Goal: Information Seeking & Learning: Learn about a topic

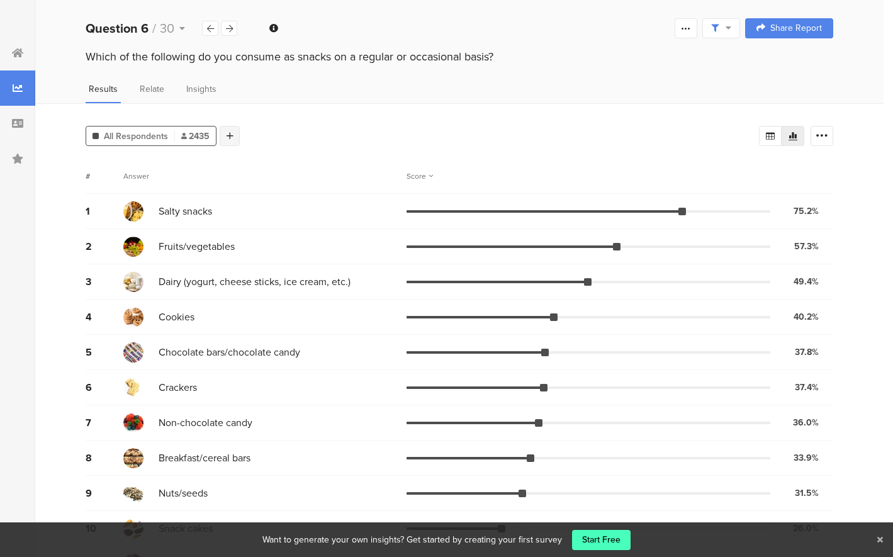
click at [230, 139] on div at bounding box center [230, 136] width 20 height 20
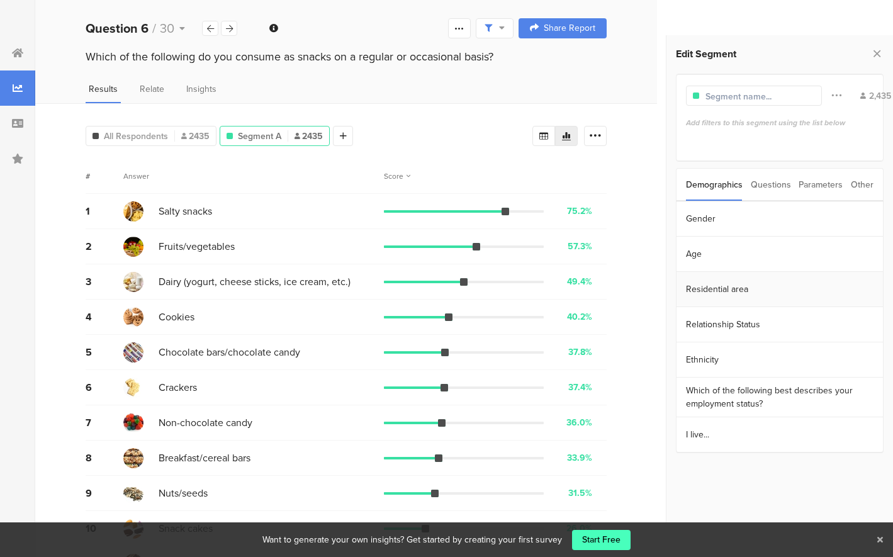
click at [735, 296] on section "Residential area" at bounding box center [779, 289] width 206 height 35
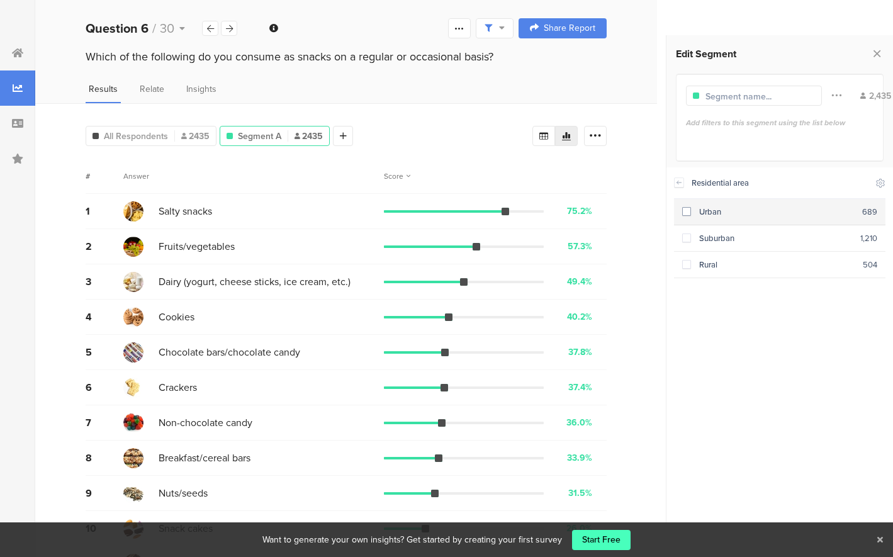
click at [688, 212] on span at bounding box center [686, 211] width 9 height 9
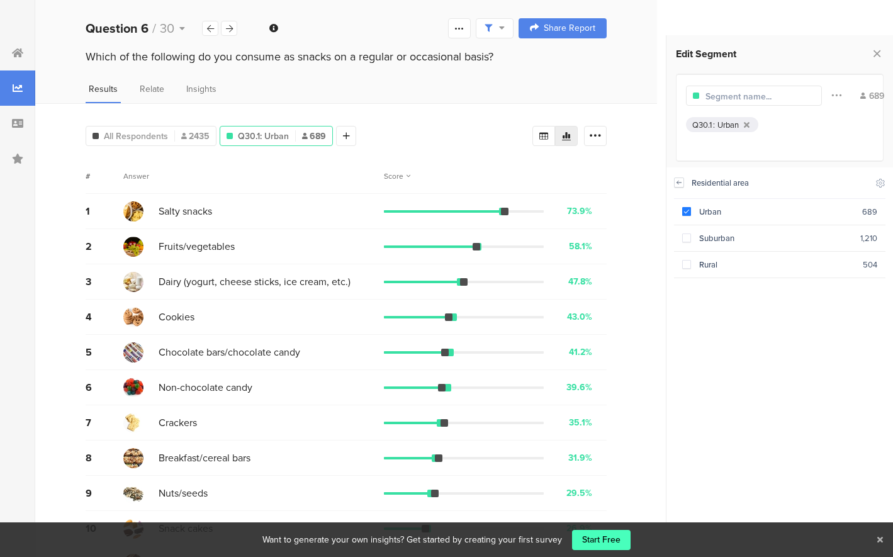
click at [678, 181] on icon at bounding box center [679, 182] width 4 height 3
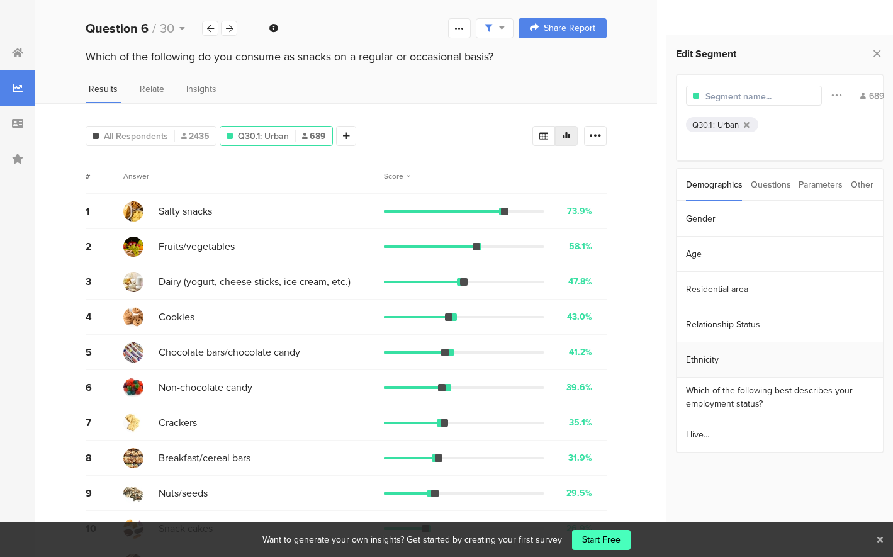
click at [685, 357] on section "Ethnicity" at bounding box center [779, 359] width 206 height 35
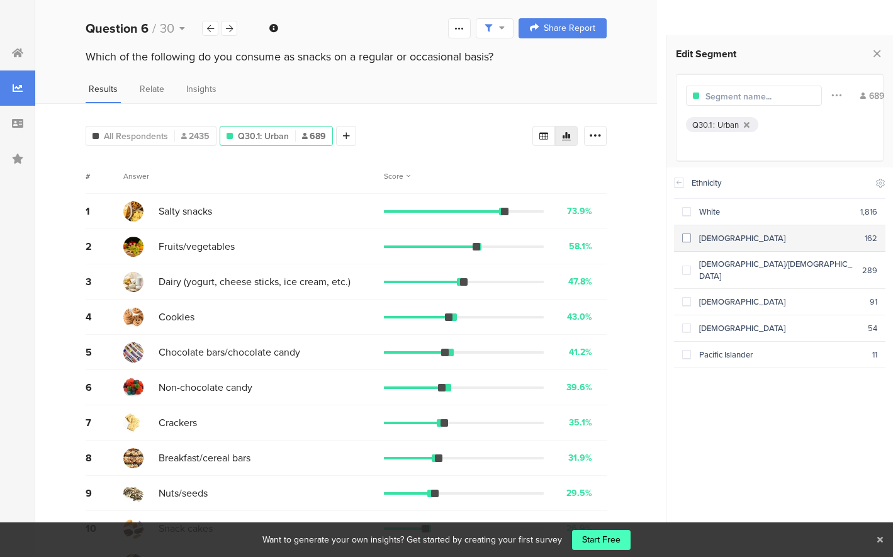
click at [692, 244] on section "[DEMOGRAPHIC_DATA] 162" at bounding box center [779, 238] width 211 height 26
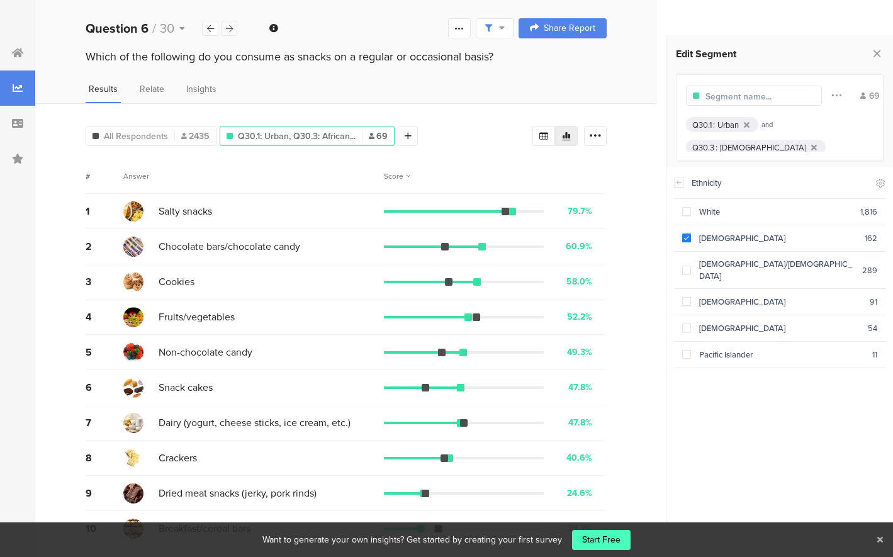
click at [232, 28] on icon at bounding box center [229, 29] width 7 height 8
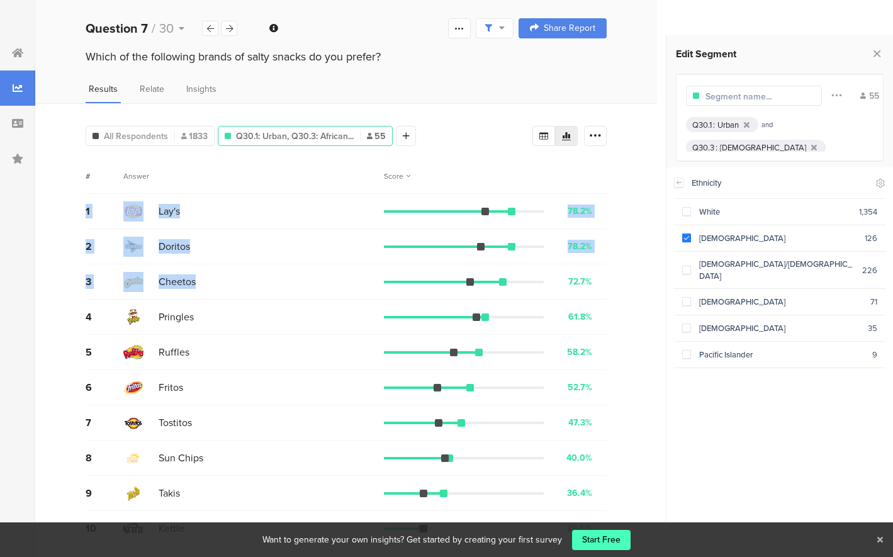
drag, startPoint x: 79, startPoint y: 198, endPoint x: 208, endPoint y: 286, distance: 155.3
click at [208, 286] on div "All Respondents 1833 Q30.1: Urban, Q30.3: African... 55 Add Segment Segment mar…" at bounding box center [346, 452] width 622 height 699
copy div "1 Lay's 78.2% 43 votes 2 Doritos 78.2% 43 votes 3 Cheetos"
click at [233, 27] on div at bounding box center [229, 28] width 16 height 15
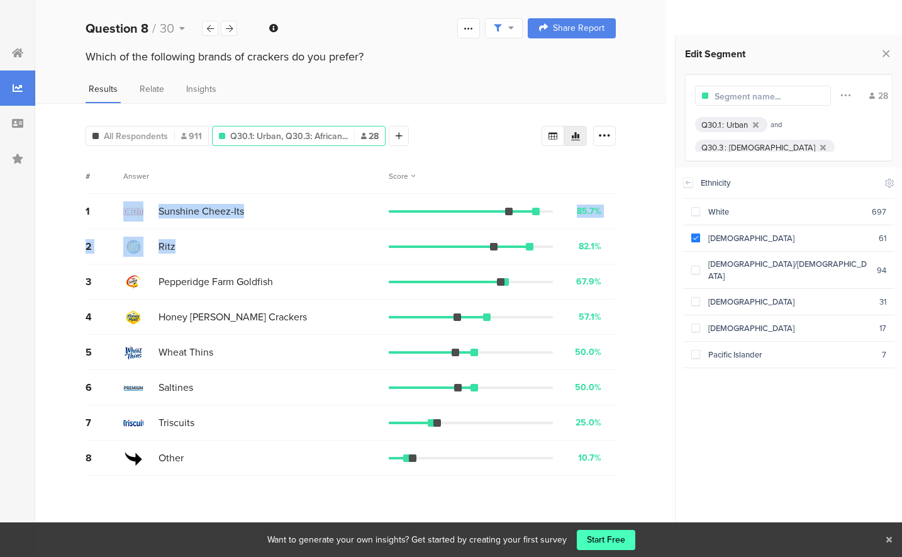
drag, startPoint x: 222, startPoint y: 245, endPoint x: 125, endPoint y: 216, distance: 101.1
click at [125, 216] on div "1 Sunshine Cheez-Its 85.7% 24 votes 2 Ritz 82.1% 23 votes 3 Pepperidge Farm Gol…" at bounding box center [351, 335] width 531 height 282
drag, startPoint x: 283, startPoint y: 281, endPoint x: 131, endPoint y: 213, distance: 166.5
click at [131, 213] on div "1 Sunshine Cheez-Its 85.7% 24 votes 2 Ritz 82.1% 23 votes 3 Pepperidge Farm Gol…" at bounding box center [351, 335] width 531 height 282
copy div "Sunshine Cheez-Its 85.7% 24 votes 2 Ritz 82.1% 23 votes 3 Pepperidge Farm Goldf…"
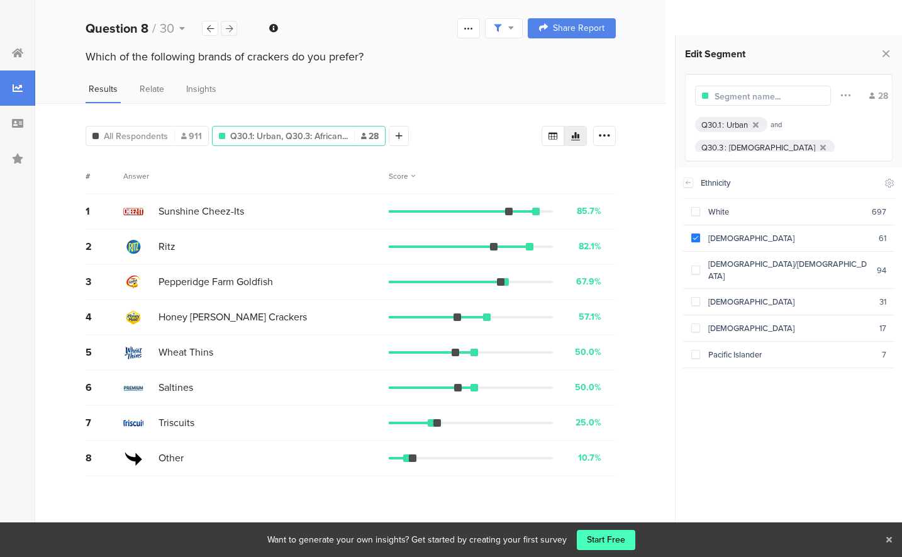
click at [228, 29] on icon at bounding box center [229, 29] width 7 height 8
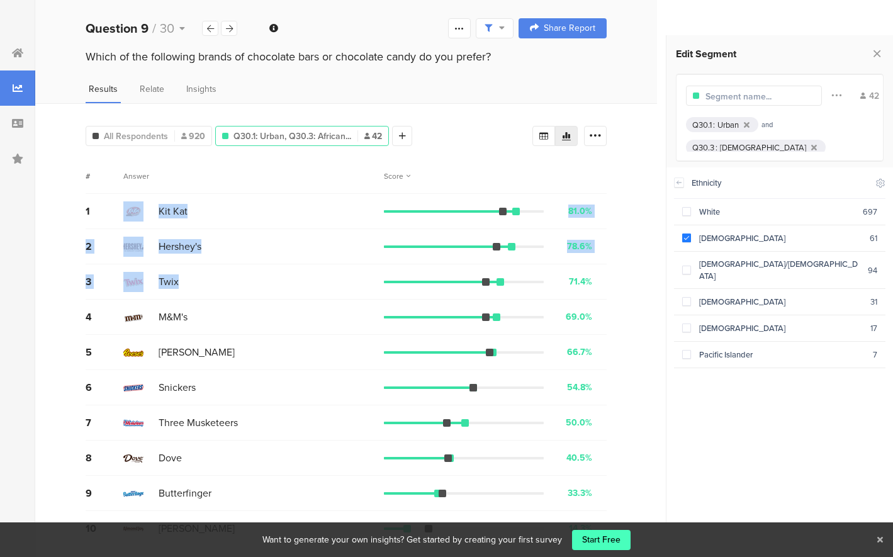
drag, startPoint x: 183, startPoint y: 283, endPoint x: 120, endPoint y: 210, distance: 95.9
click at [120, 210] on div "1 Kit Kat 81.0% 34 votes 2 Hershey's 78.6% 33 votes 3 Twix 71.4% 30 votes 4 M&M…" at bounding box center [346, 405] width 521 height 423
copy div "Kit Kat 81.0% 34 votes 2 Hershey's 78.6% 33 votes 3 Twix"
click at [235, 27] on div at bounding box center [229, 28] width 16 height 15
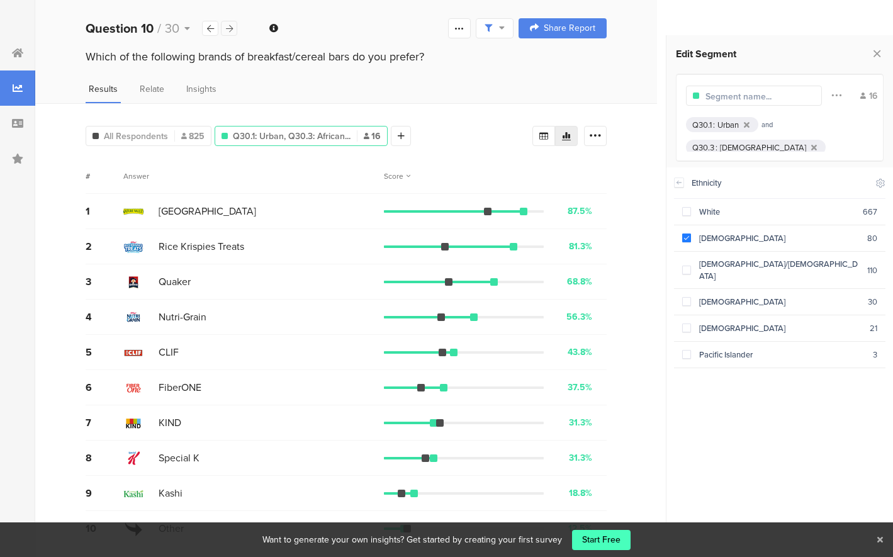
click at [235, 27] on div at bounding box center [229, 28] width 16 height 15
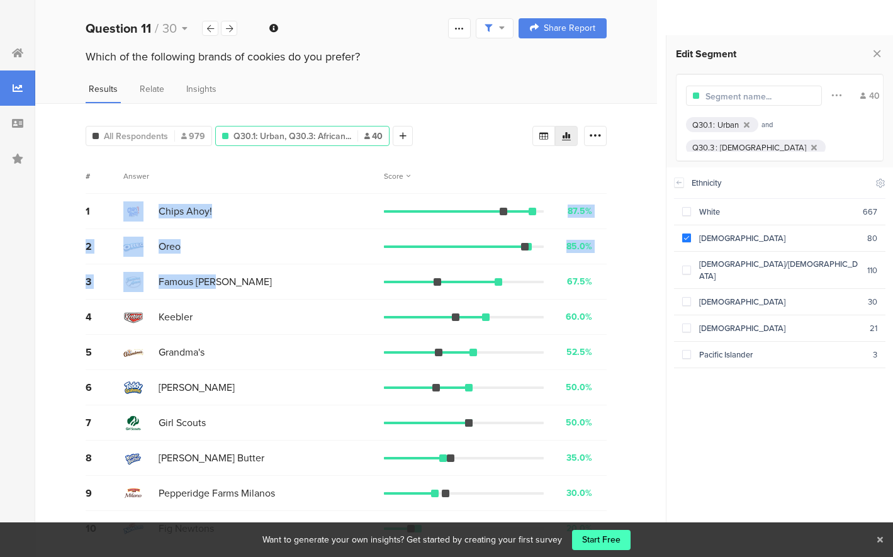
drag, startPoint x: 224, startPoint y: 283, endPoint x: 127, endPoint y: 218, distance: 116.9
click at [127, 218] on div "1 Chips Ahoy! 87.5% 35 votes 2 Oreo 85.0% 34 votes 3 Famous [PERSON_NAME] 67.5%…" at bounding box center [346, 388] width 521 height 388
copy div "Chips Ahoy! 87.5% 35 votes 2 Oreo 85.0% 34 votes 3 Famous [PERSON_NAME]"
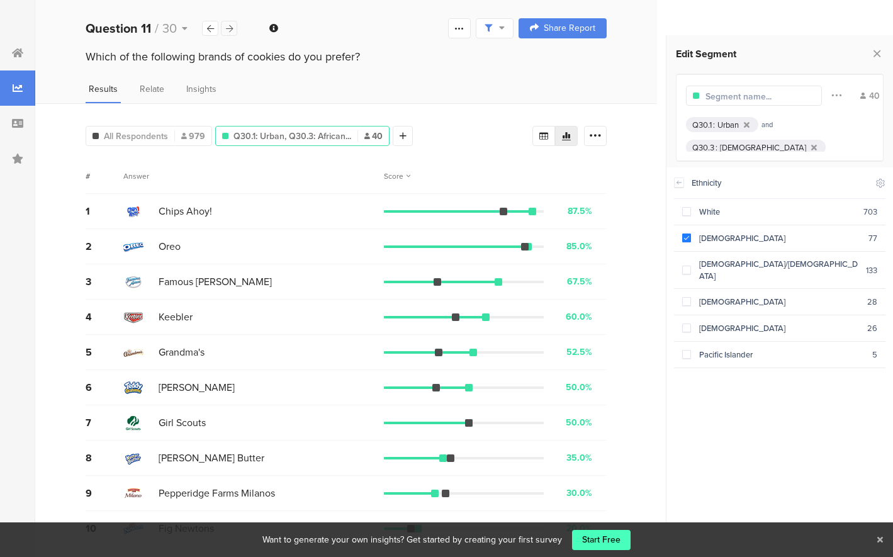
click at [233, 28] on div at bounding box center [229, 28] width 16 height 15
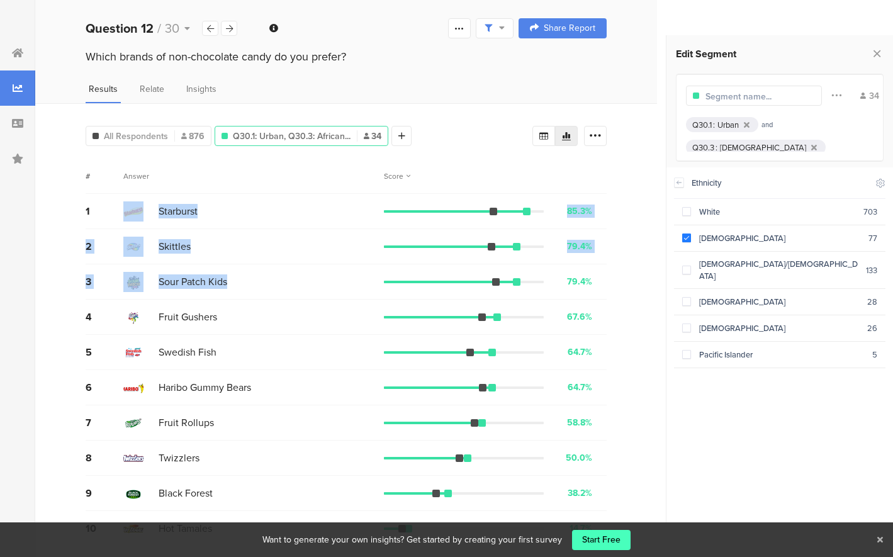
drag, startPoint x: 232, startPoint y: 283, endPoint x: 116, endPoint y: 216, distance: 133.9
click at [116, 216] on div "1 Starburst 85.3% 29 votes 2 Skittles 79.4% 27 votes 3 Sour Patch Kids 79.4% 27…" at bounding box center [346, 388] width 521 height 388
copy div "Starburst 85.3% 29 votes 2 Skittles 79.4% 27 votes 3 Sour Patch Kids"
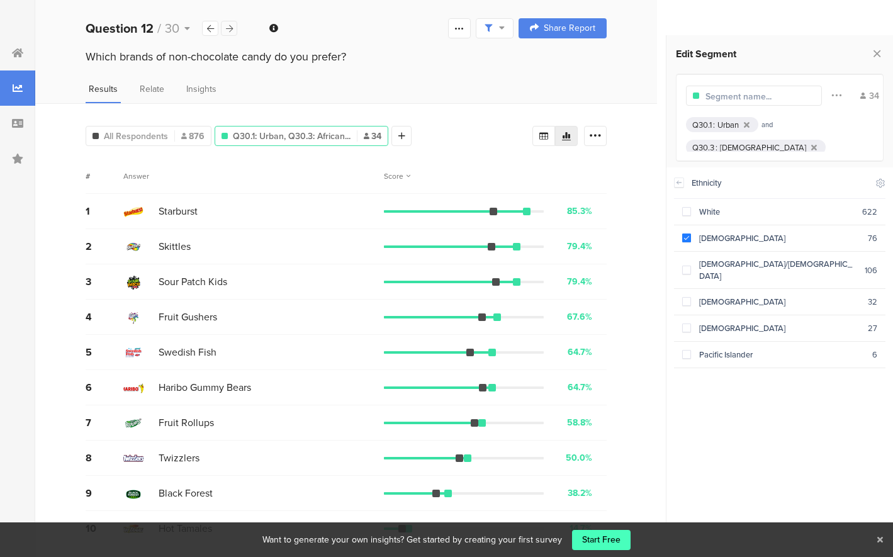
click at [230, 31] on icon at bounding box center [229, 29] width 7 height 8
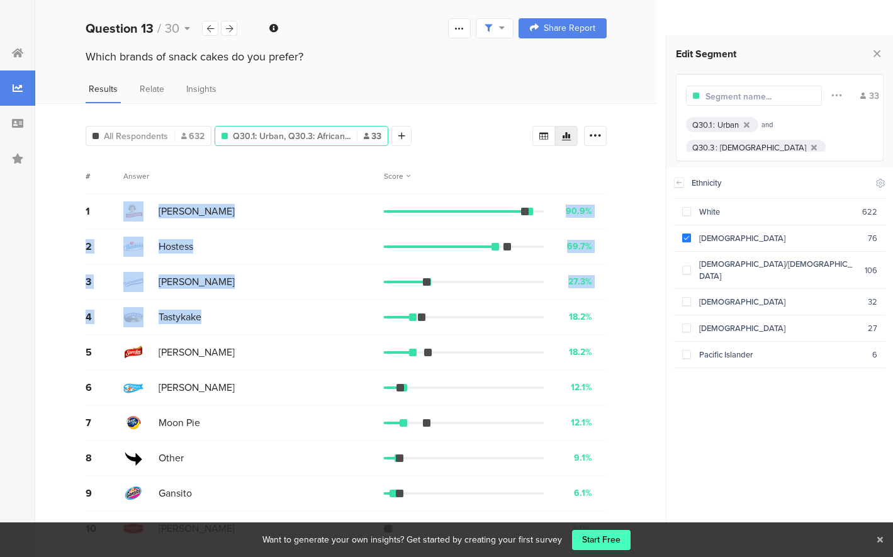
drag, startPoint x: 212, startPoint y: 321, endPoint x: 120, endPoint y: 208, distance: 146.2
click at [120, 208] on div "1 [PERSON_NAME] 90.9% 30 votes 2 Hostess 69.7% 23 votes 3 [PERSON_NAME] 27.3% 9…" at bounding box center [346, 388] width 521 height 388
copy div "[PERSON_NAME] 90.9% 30 votes 2 Hostess 69.7% 23 votes 3 [PERSON_NAME] 27.3% 9 v…"
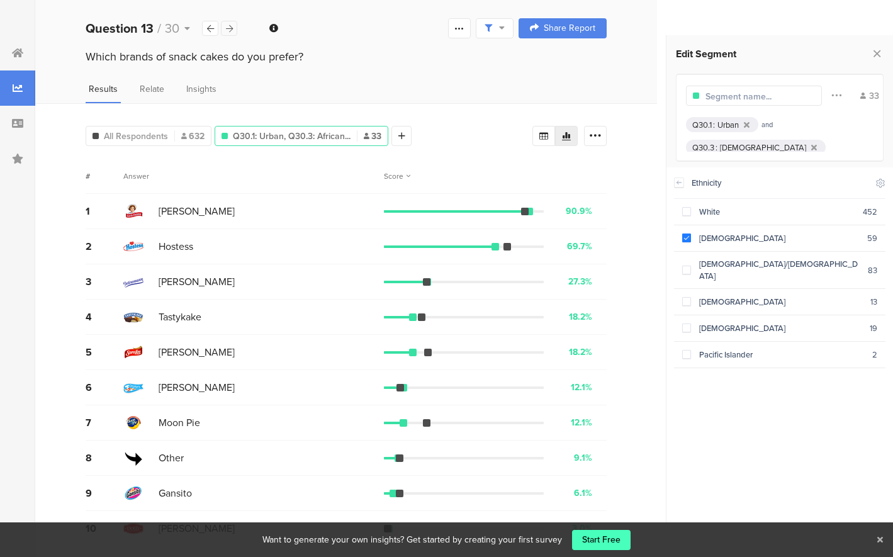
click at [230, 30] on icon at bounding box center [229, 29] width 7 height 8
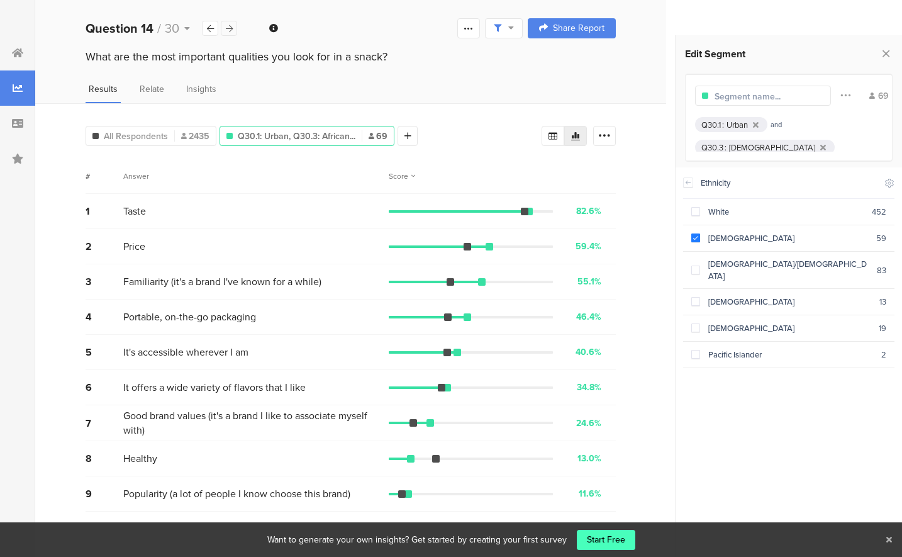
click at [230, 30] on icon at bounding box center [229, 29] width 7 height 8
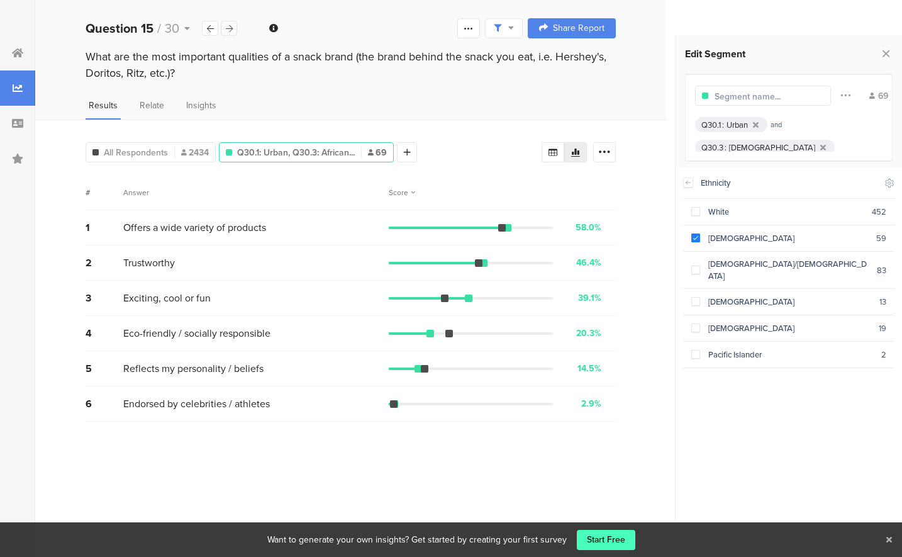
click at [230, 30] on icon at bounding box center [229, 29] width 7 height 8
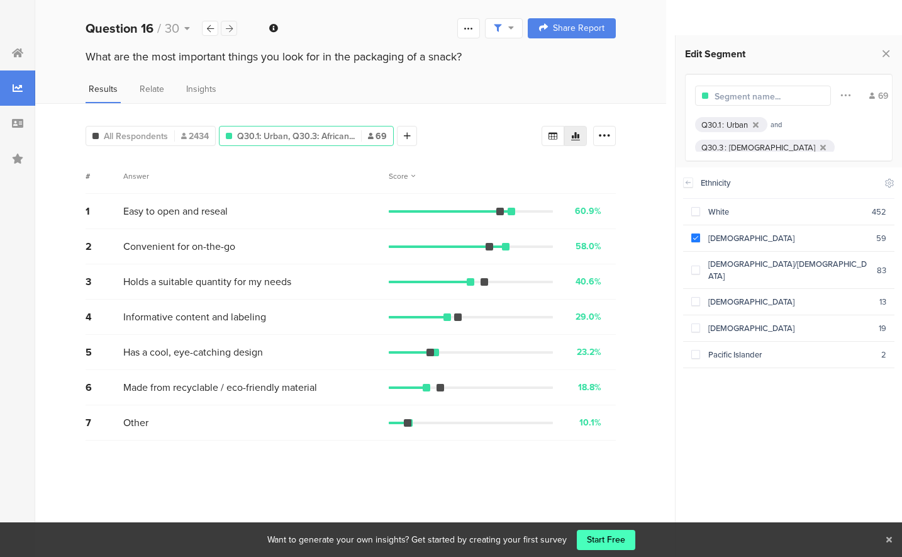
click at [231, 30] on icon at bounding box center [229, 29] width 7 height 8
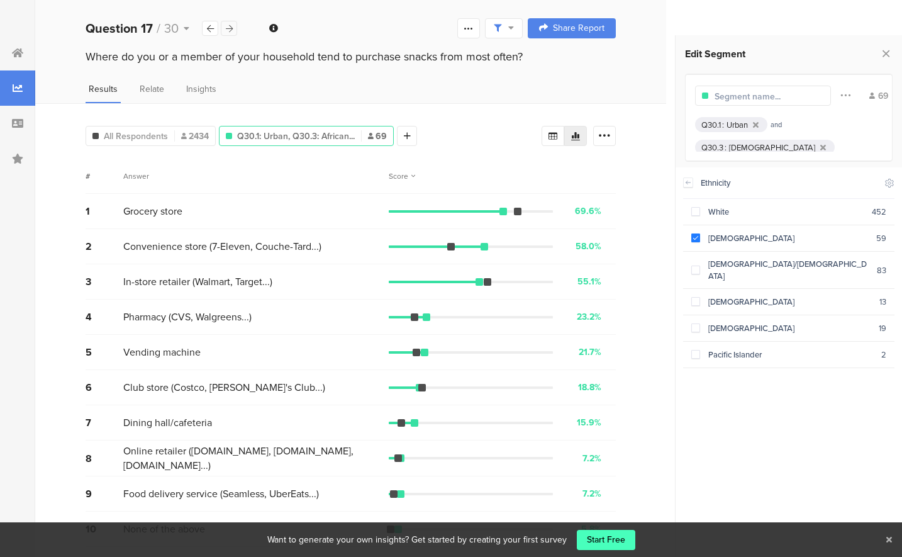
click at [231, 30] on icon at bounding box center [229, 29] width 7 height 8
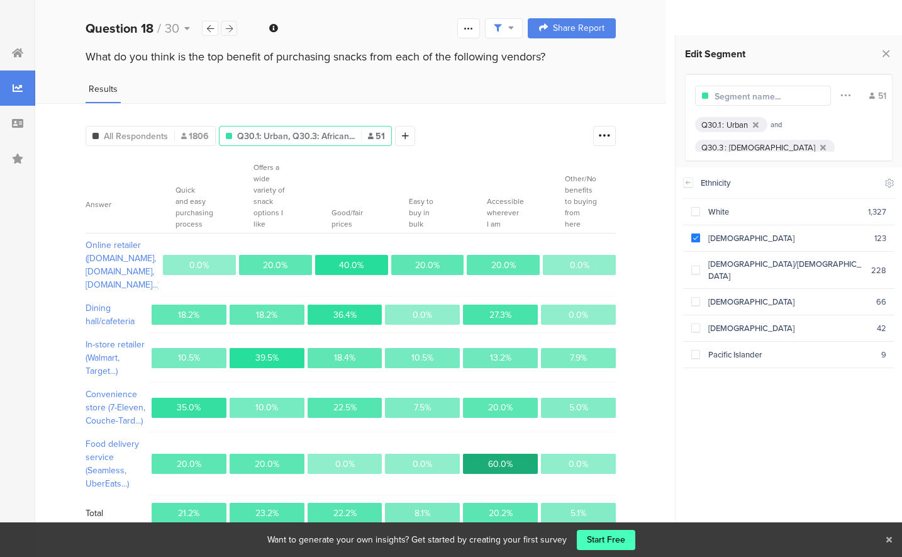
click at [228, 26] on icon at bounding box center [229, 29] width 7 height 8
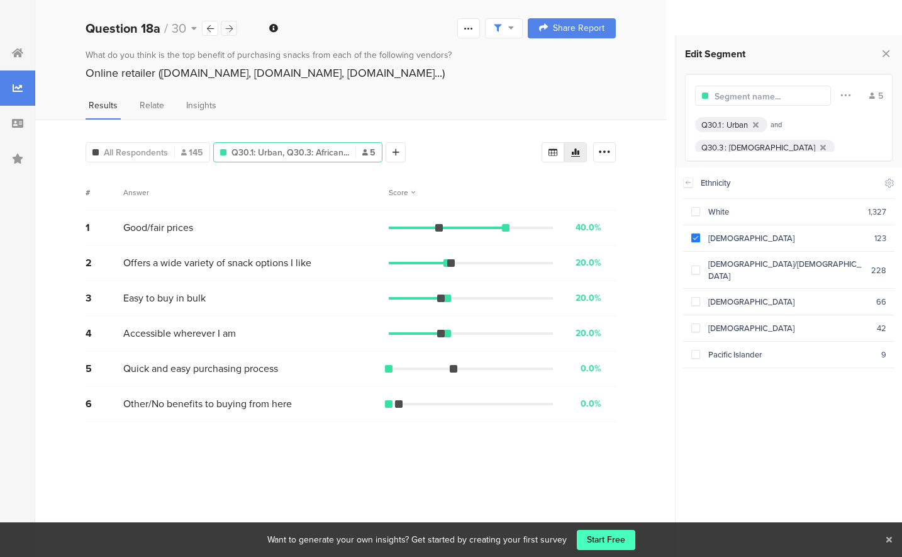
click at [228, 26] on icon at bounding box center [229, 29] width 7 height 8
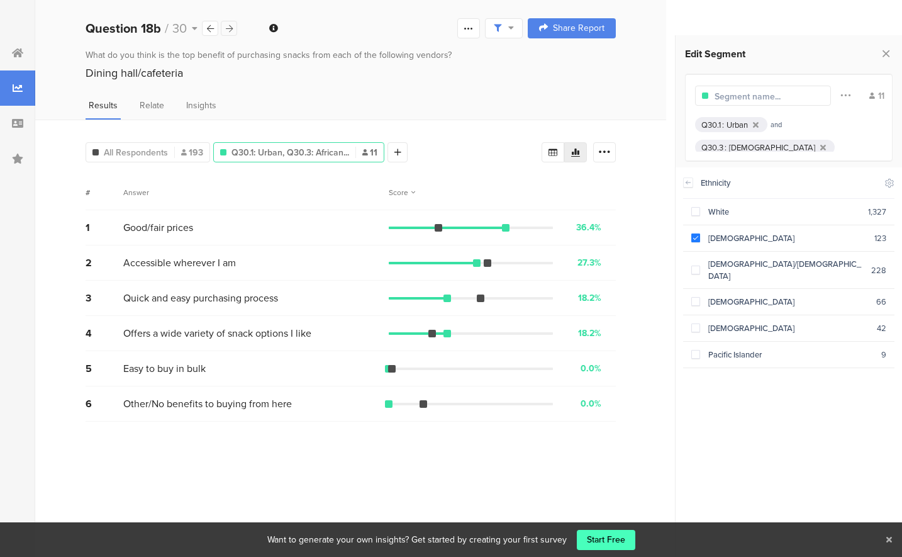
click at [228, 26] on icon at bounding box center [229, 29] width 7 height 8
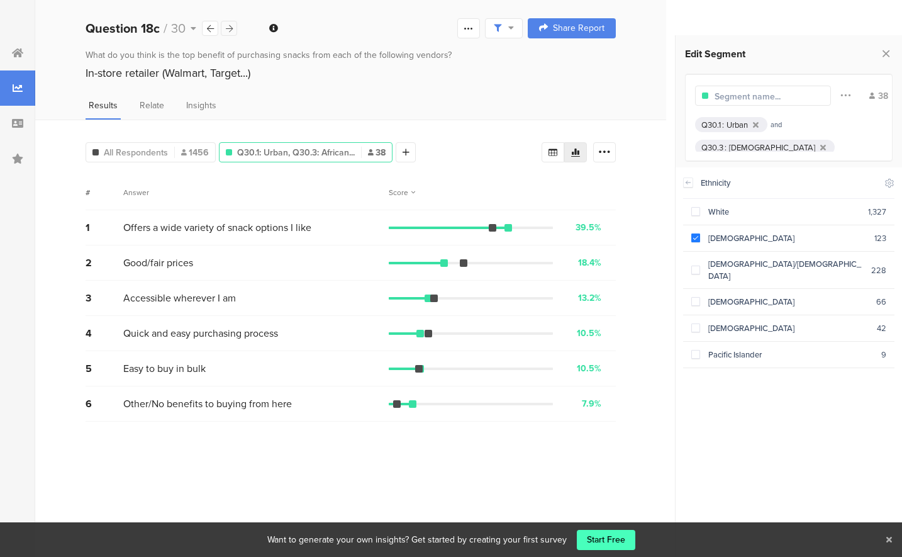
click at [228, 26] on icon at bounding box center [229, 29] width 7 height 8
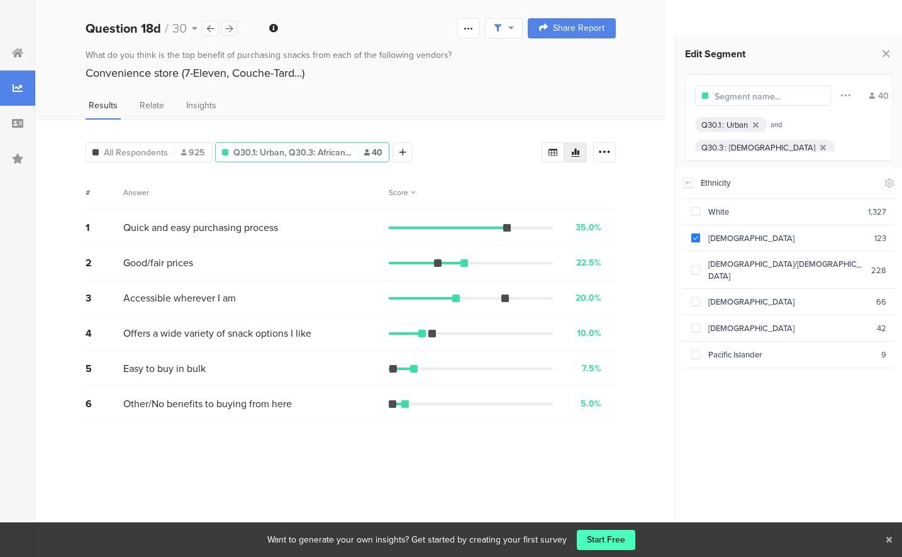
click at [228, 26] on icon at bounding box center [229, 29] width 7 height 8
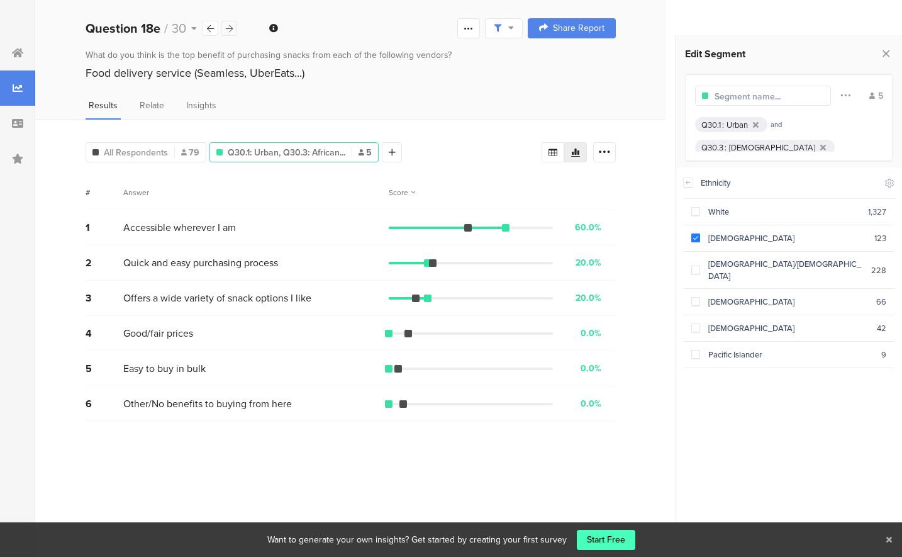
click at [228, 26] on icon at bounding box center [229, 29] width 7 height 8
